Goal: Information Seeking & Learning: Find specific fact

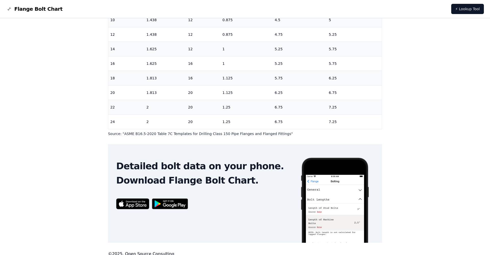
scroll to position [151, 0]
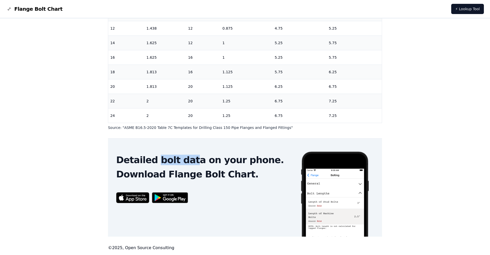
drag, startPoint x: 157, startPoint y: 162, endPoint x: 192, endPoint y: 160, distance: 34.5
click at [192, 160] on h2 "Detailed bolt data on your phone." at bounding box center [204, 160] width 176 height 10
click at [73, 152] on div "# 150 Flange Bolt Chart Warning: For reference only Bolt lengths are sourced fr…" at bounding box center [245, 61] width 490 height 388
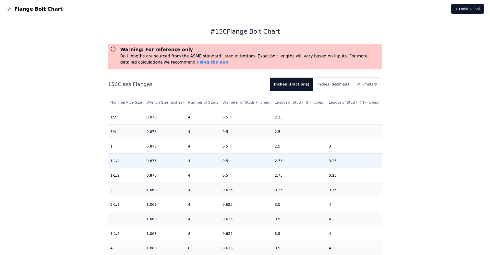
scroll to position [0, 0]
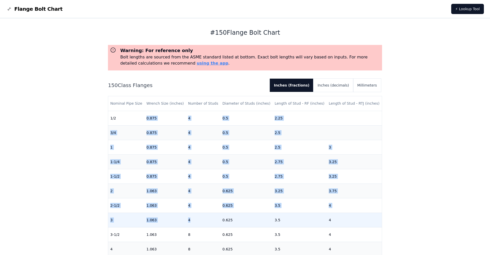
drag, startPoint x: 147, startPoint y: 119, endPoint x: 205, endPoint y: 224, distance: 120.3
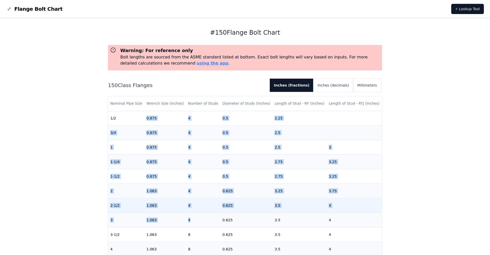
click at [206, 207] on td "4" at bounding box center [203, 205] width 34 height 15
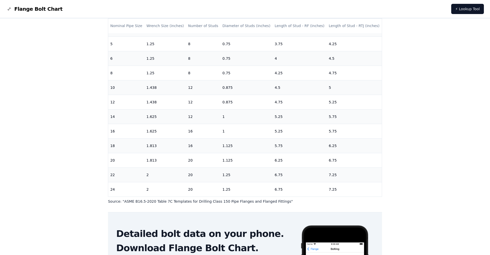
scroll to position [77, 0]
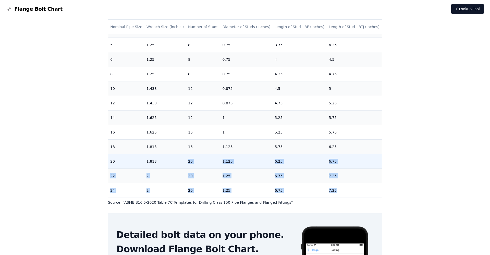
drag, startPoint x: 340, startPoint y: 191, endPoint x: 162, endPoint y: 155, distance: 181.4
click at [162, 155] on tbody "1/2 0.875 4 0.5 2.25 [DATE] 0.875 4 0.5 2.5 1 0.875 4 0.5 2.5 3 1-1/4 0.875 4 0…" at bounding box center [244, 44] width 273 height 305
click at [168, 159] on td "1.813" at bounding box center [165, 161] width 42 height 15
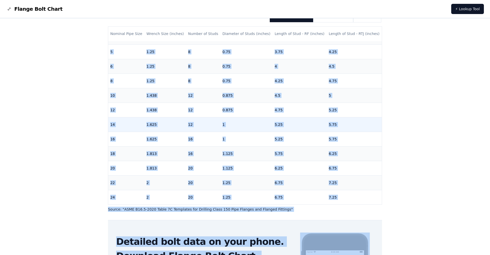
scroll to position [128, 0]
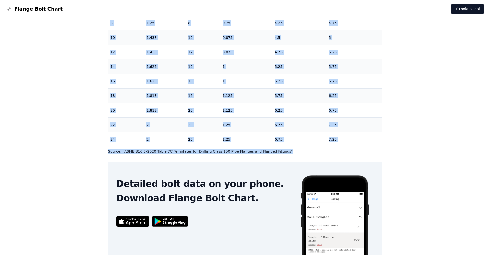
drag, startPoint x: 110, startPoint y: 119, endPoint x: 305, endPoint y: 150, distance: 197.4
click at [305, 150] on div "150 Class Flanges Inches (fractions) Inches (decimals) Millimeters Nominal Pipe…" at bounding box center [245, 52] width 274 height 203
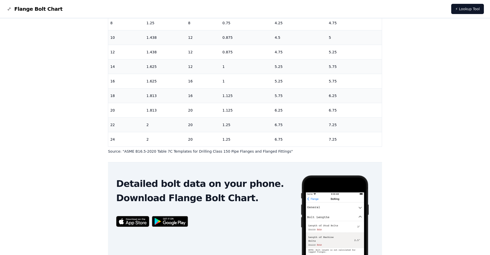
click at [232, 161] on main "# 150 Flange Bolt Chart Warning: For reference only Bolt lengths are sourced fr…" at bounding box center [245, 75] width 274 height 369
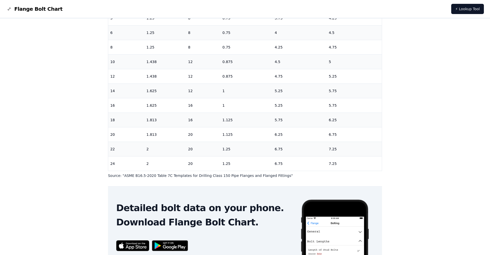
scroll to position [102, 0]
